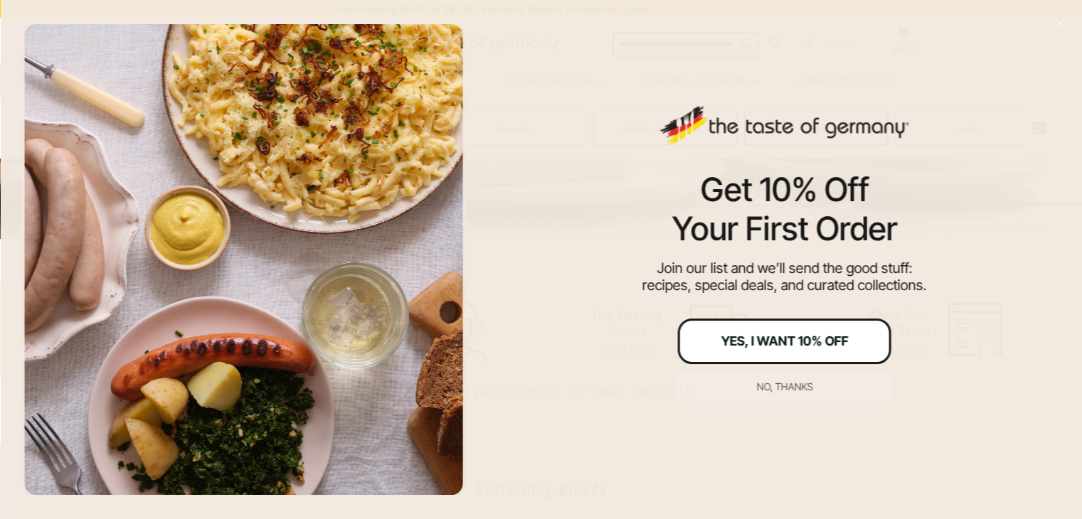
scroll to position [498, 0]
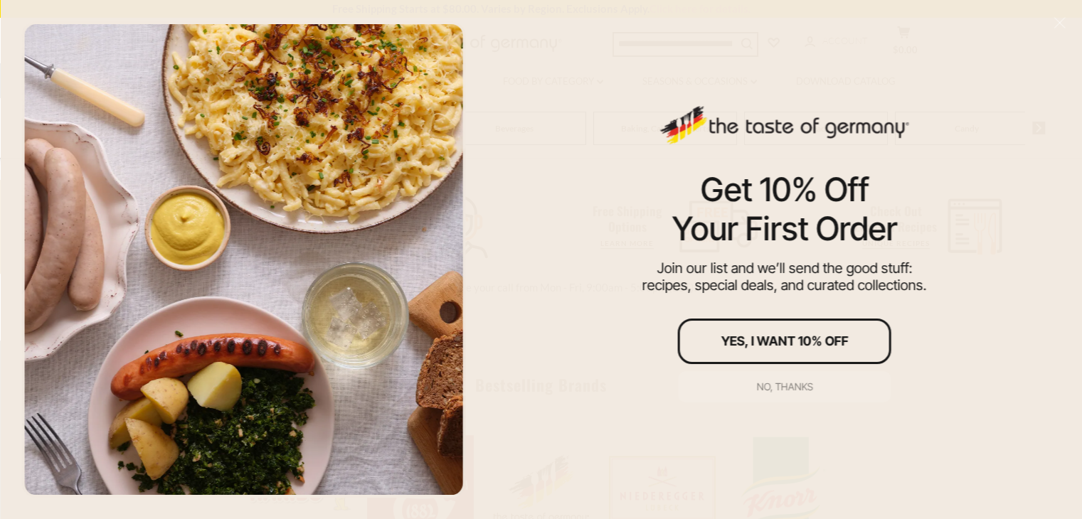
click at [776, 387] on div "No, thanks" at bounding box center [784, 387] width 56 height 10
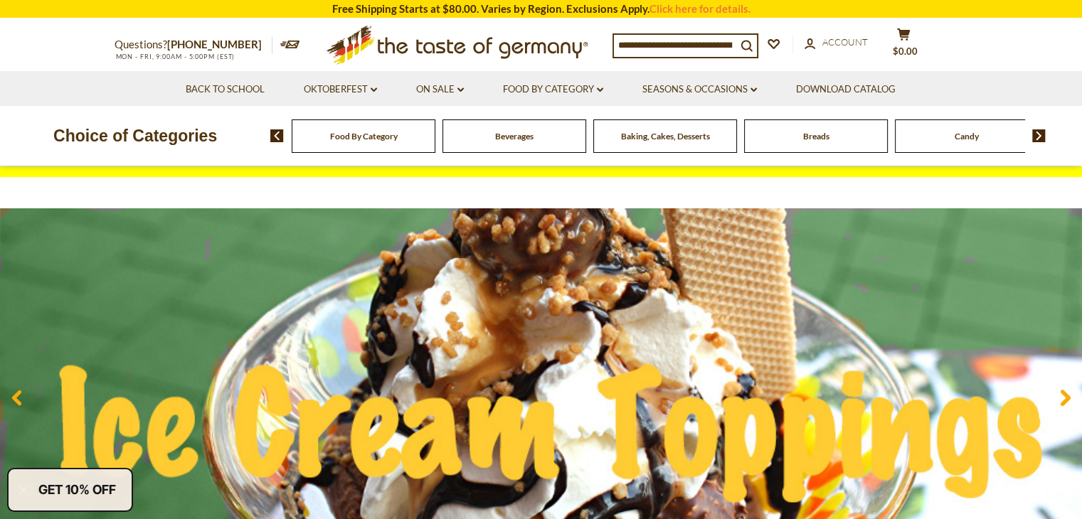
scroll to position [0, 0]
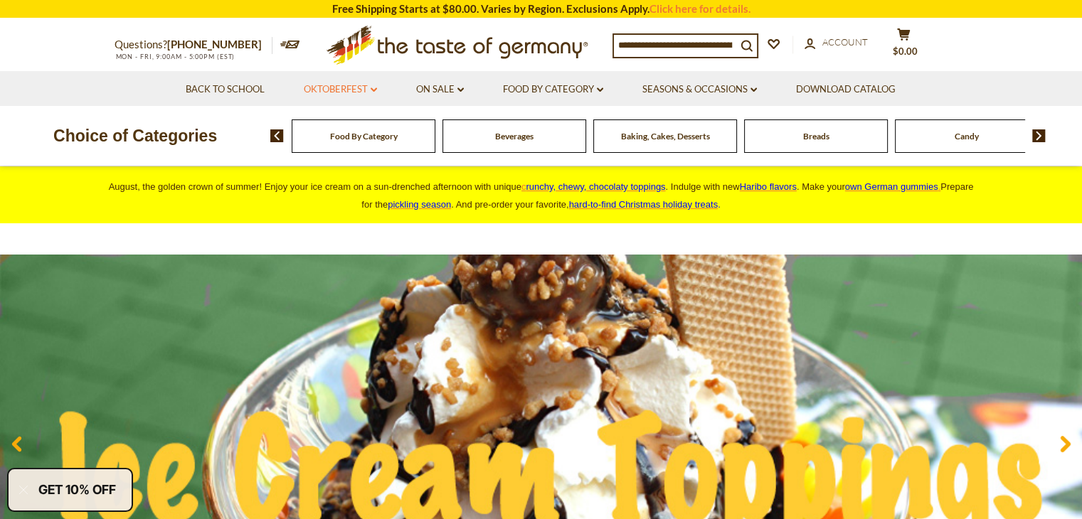
click at [368, 86] on link "Oktoberfest dropdown_arrow" at bounding box center [340, 90] width 73 height 16
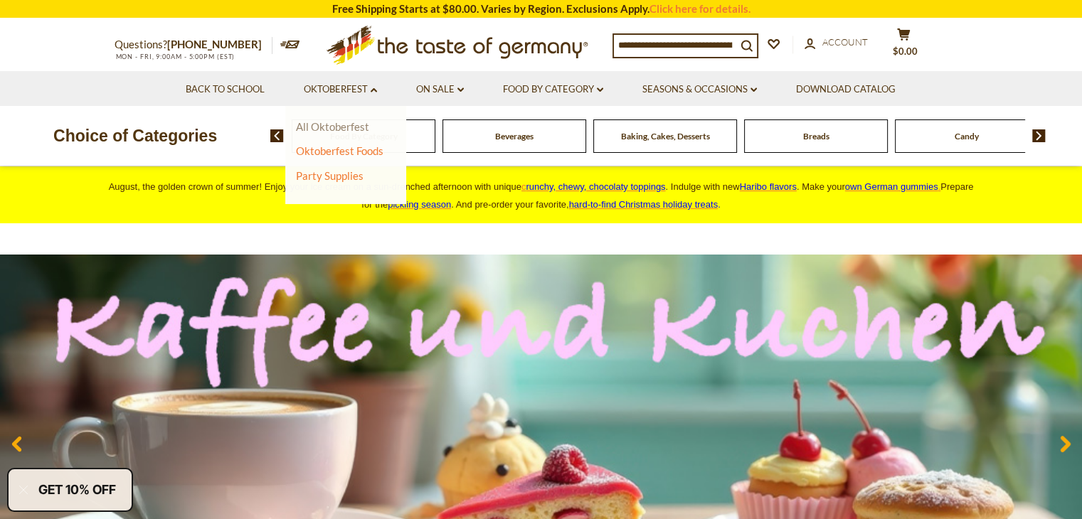
click at [350, 126] on link "All Oktoberfest" at bounding box center [332, 126] width 73 height 13
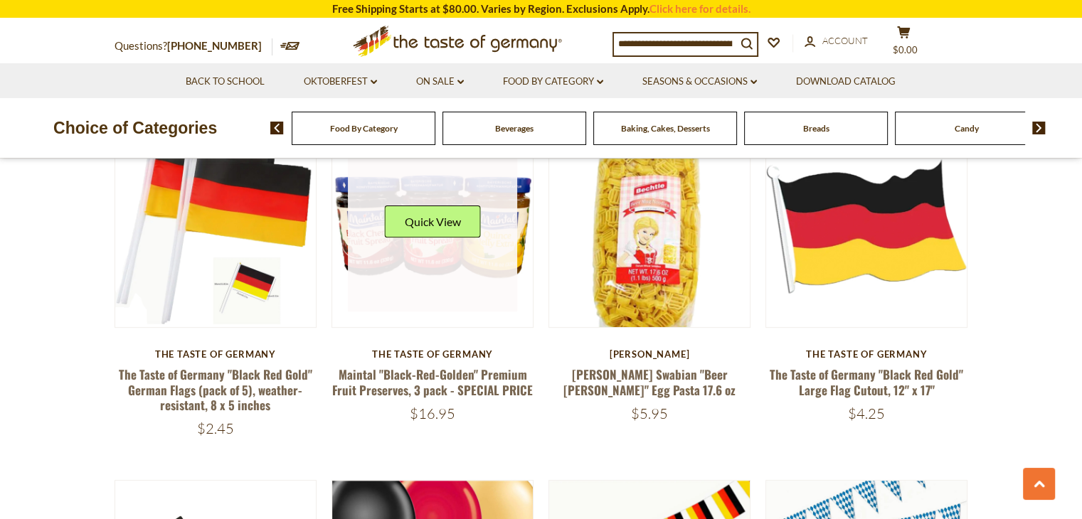
scroll to position [427, 0]
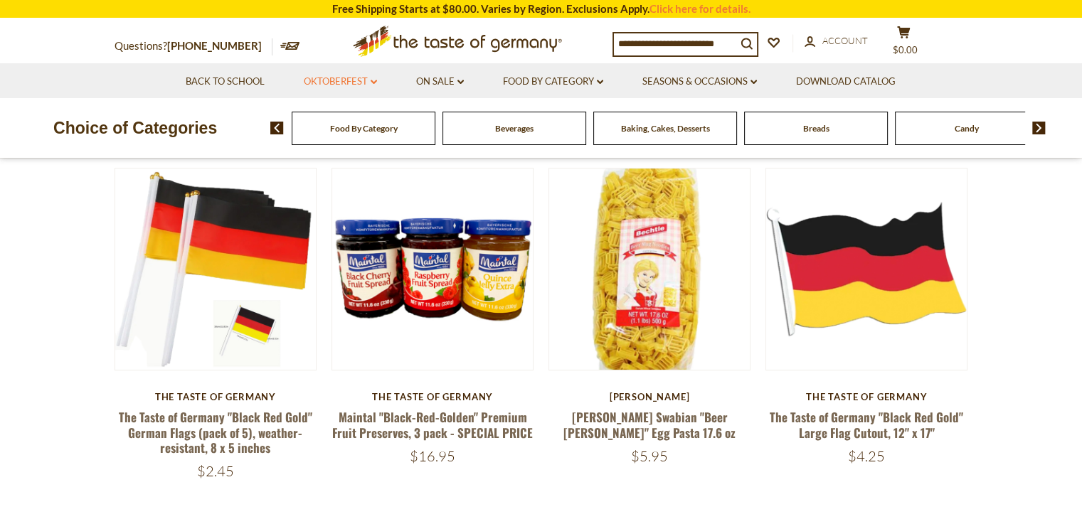
click at [371, 80] on icon "dropdown_arrow" at bounding box center [374, 82] width 6 height 5
click at [351, 141] on link "Oktoberfest Foods" at bounding box center [340, 143] width 88 height 13
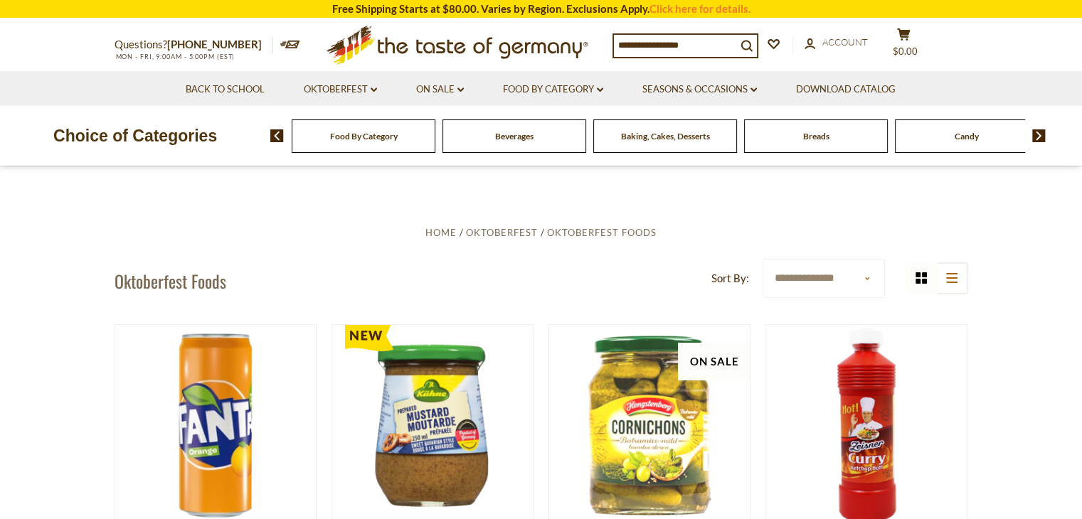
click at [660, 48] on input at bounding box center [675, 45] width 122 height 20
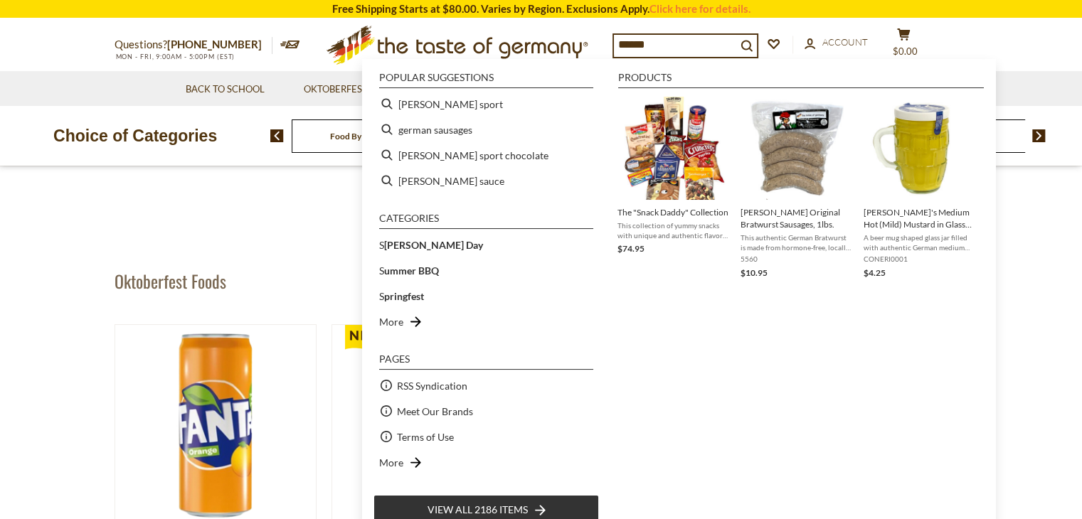
type input "*******"
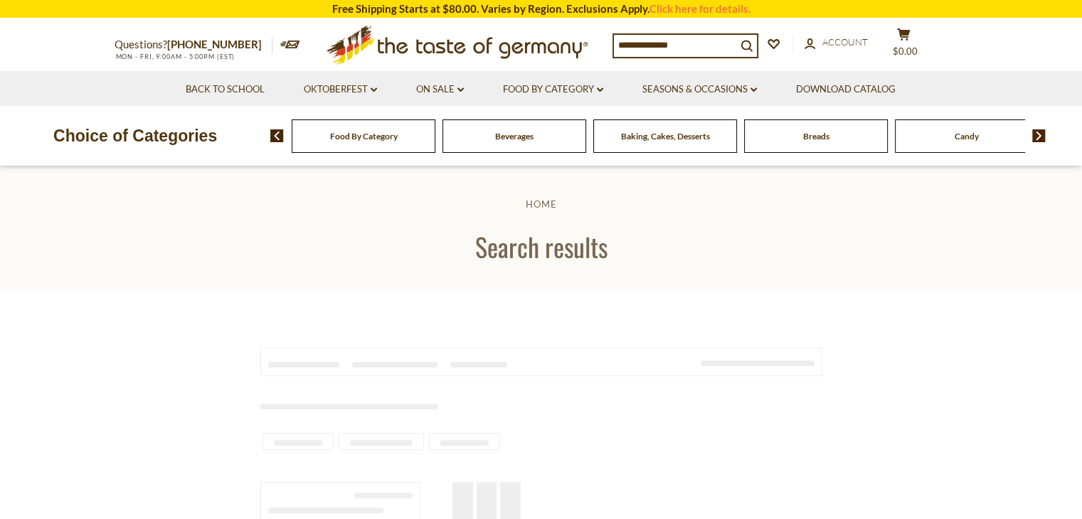
type input "*******"
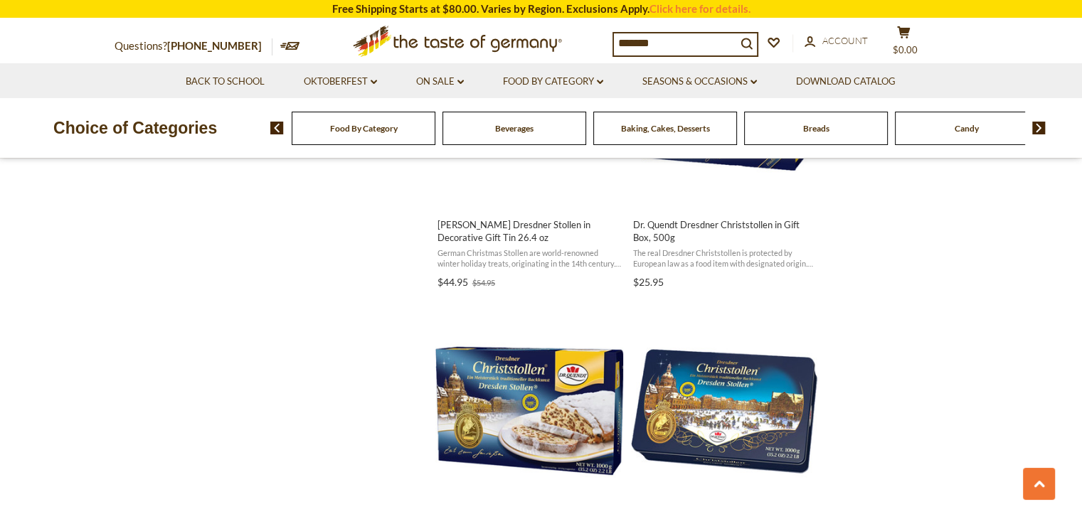
scroll to position [1565, 0]
